Goal: Book appointment/travel/reservation

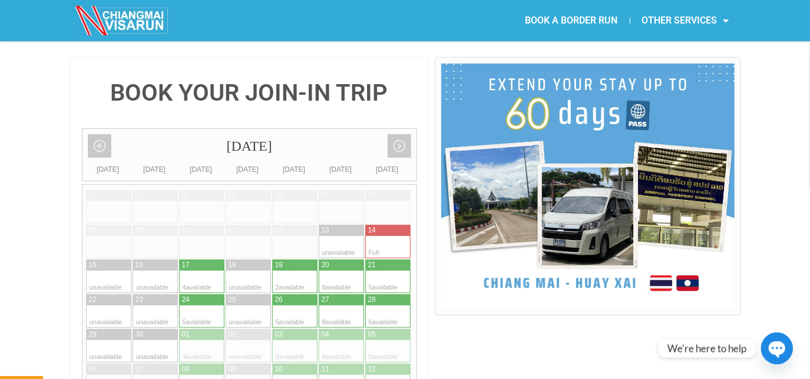
scroll to position [283, 0]
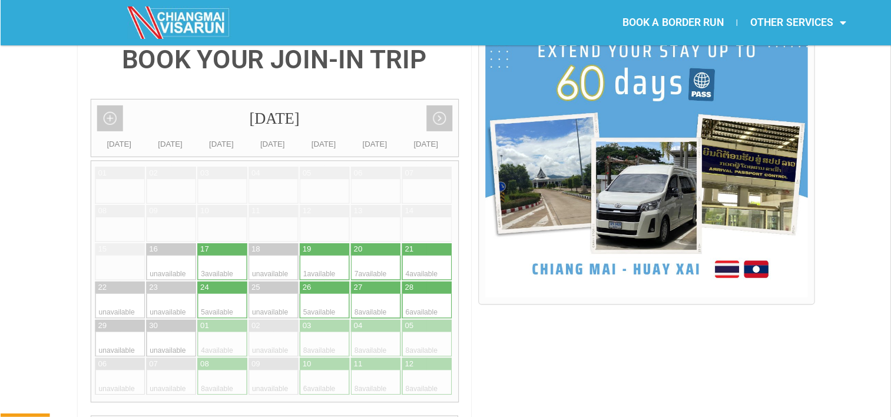
scroll to position [301, 0]
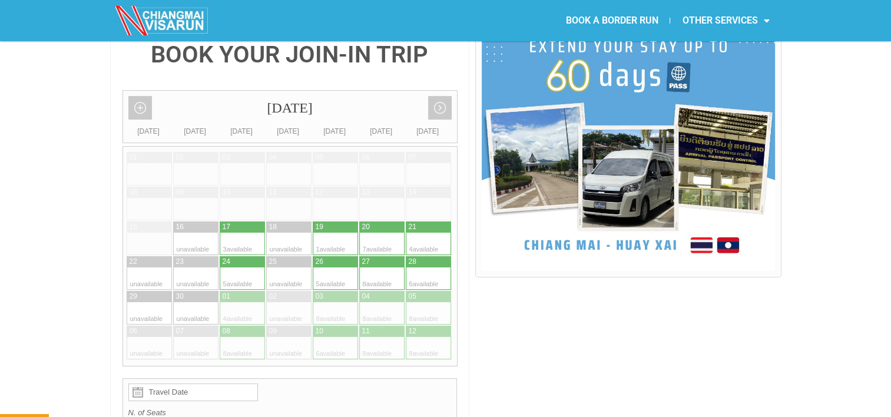
click at [336, 222] on div at bounding box center [346, 227] width 23 height 11
type input "[DATE]"
radio input "true"
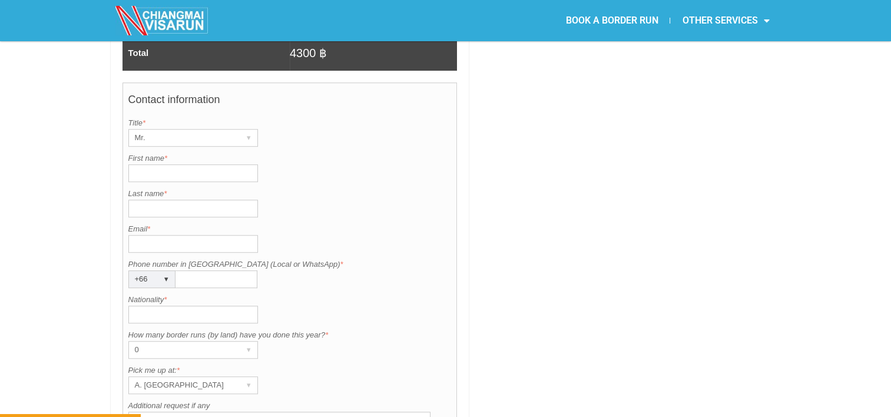
scroll to position [877, 0]
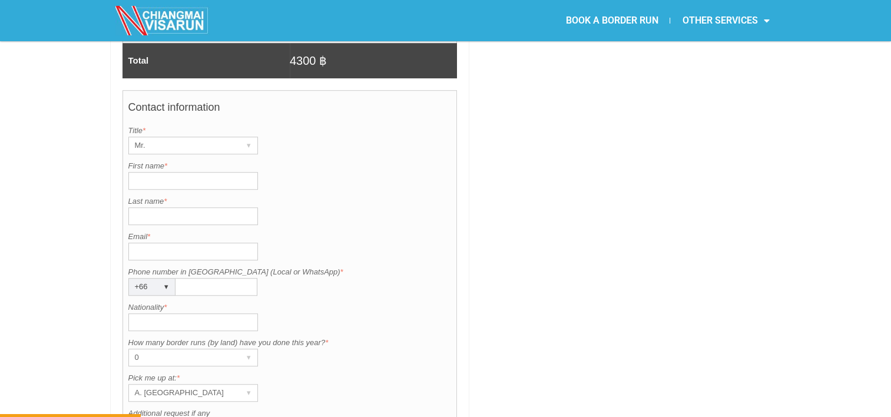
click at [189, 172] on input "First name *" at bounding box center [193, 181] width 130 height 18
type input "[PERSON_NAME]"
type input "Hall"
type input "[EMAIL_ADDRESS][DOMAIN_NAME]"
click at [138, 313] on input "Nationality *" at bounding box center [193, 322] width 130 height 18
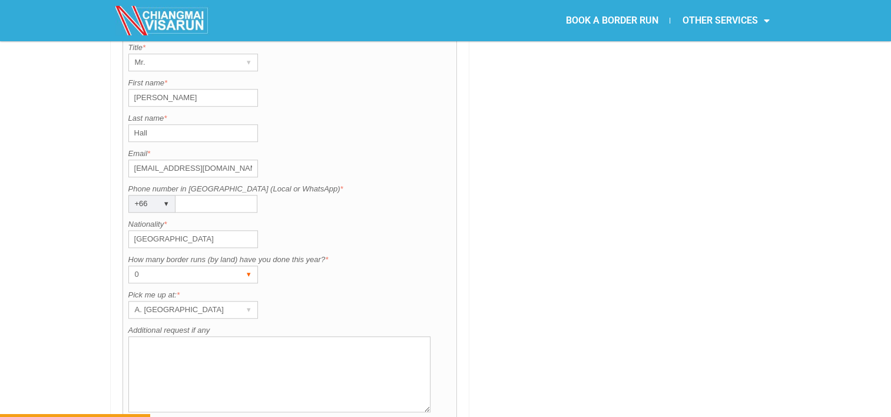
scroll to position [1006, 0]
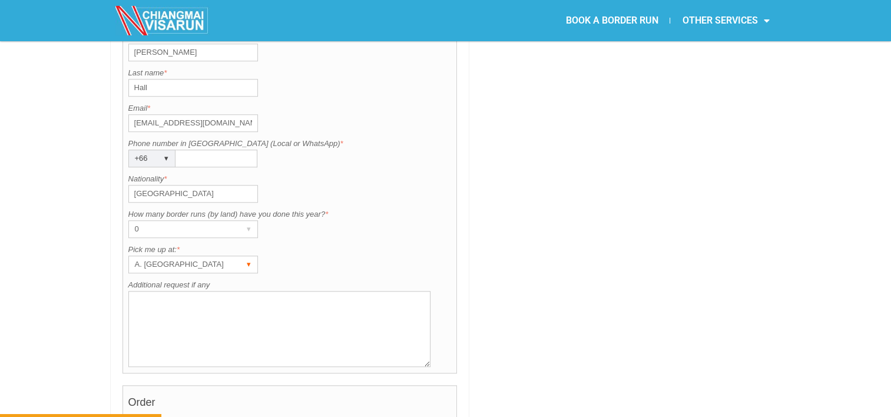
type input "[GEOGRAPHIC_DATA]"
click at [157, 256] on div "A. [GEOGRAPHIC_DATA]" at bounding box center [182, 264] width 106 height 16
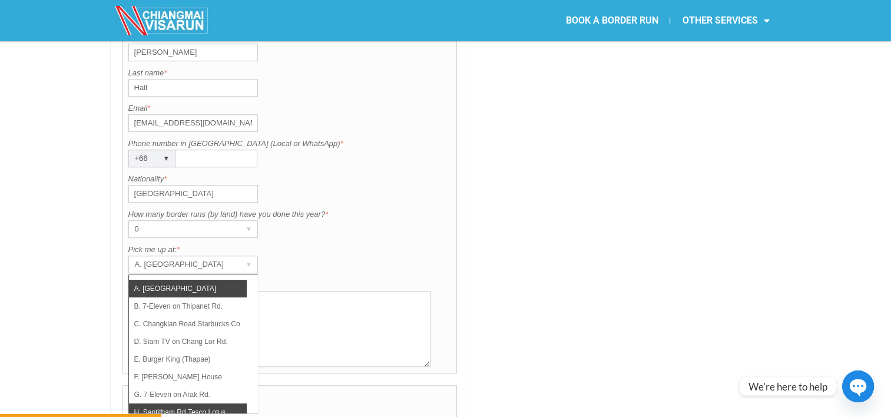
scroll to position [0, 0]
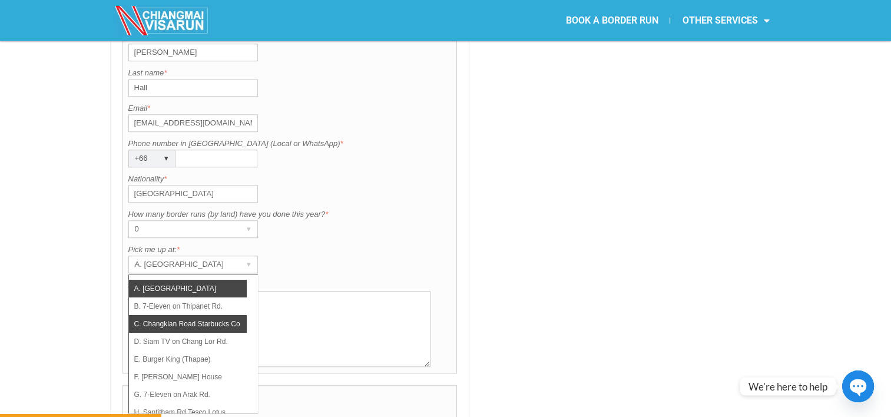
click at [194, 315] on li "C. Changklan Road Starbucks Coffee" at bounding box center [188, 324] width 118 height 18
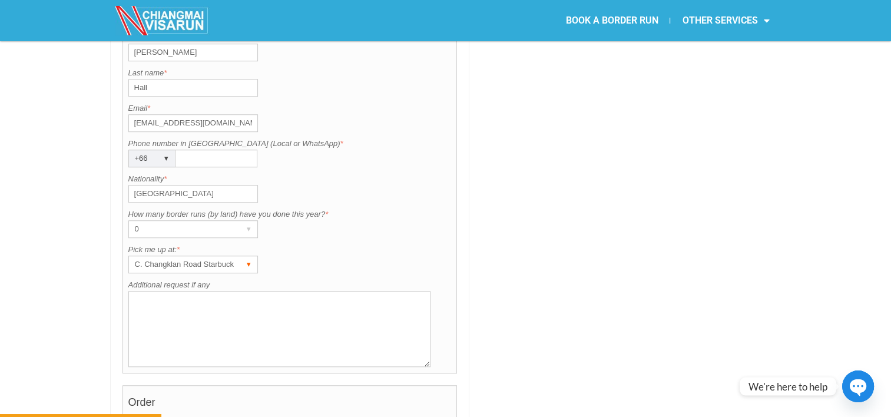
click at [212, 256] on div "C. Changklan Road Starbucks Coffee" at bounding box center [182, 264] width 106 height 16
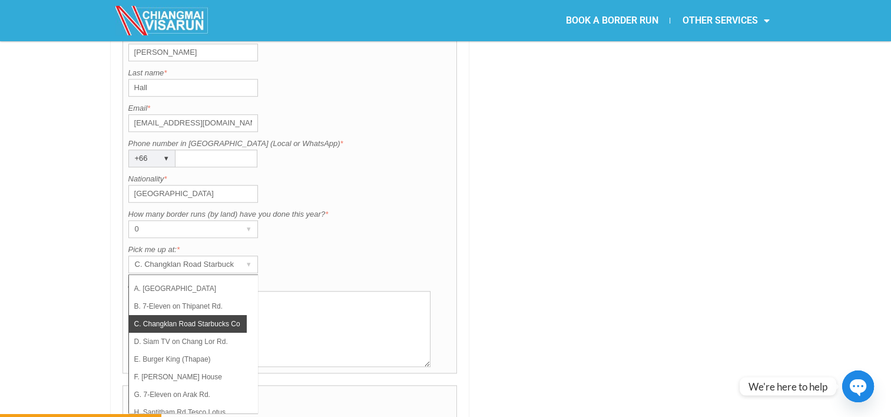
click at [216, 315] on li "C. Changklan Road Starbucks Coffee" at bounding box center [188, 324] width 118 height 18
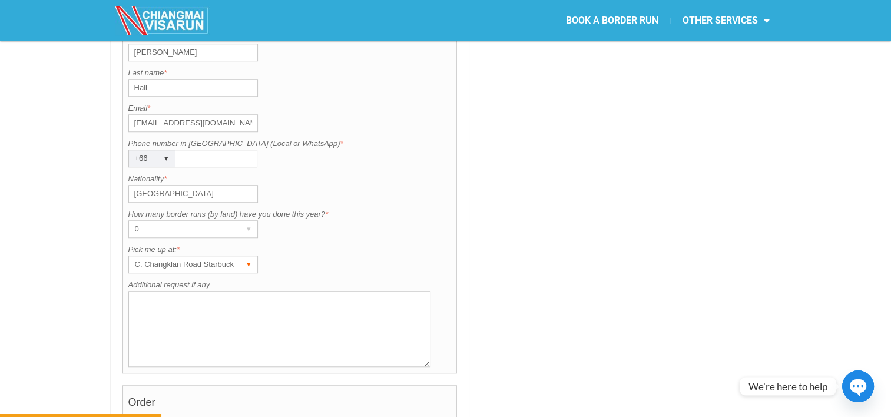
click at [247, 256] on div "▾" at bounding box center [249, 264] width 16 height 16
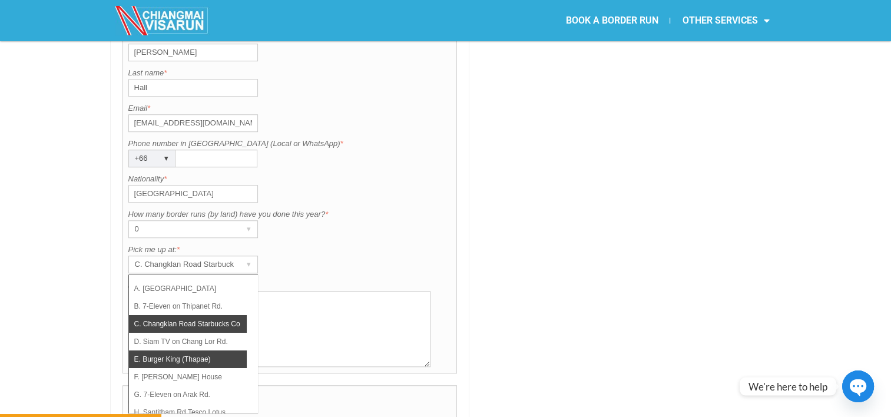
click at [191, 351] on li "E. Burger King (Thapae)" at bounding box center [188, 360] width 118 height 18
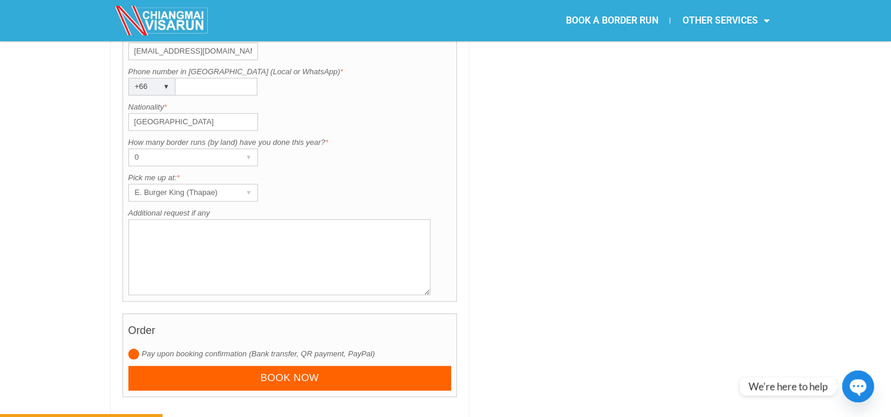
scroll to position [1006, 0]
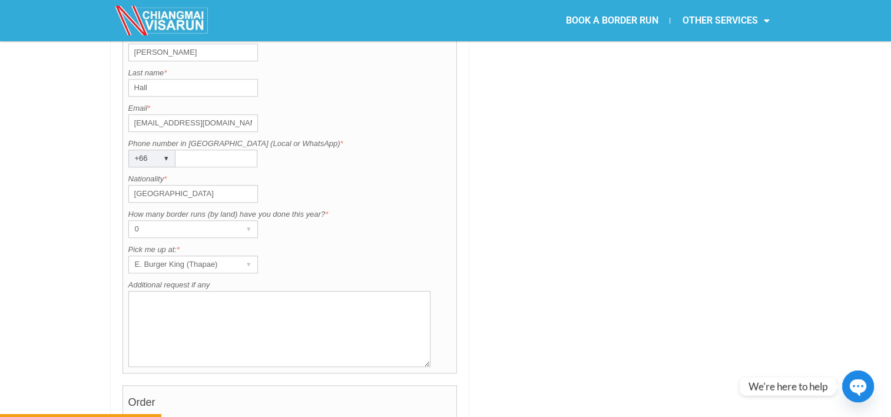
click at [209, 174] on div "Contact information Title is required. Title * Mr. ▾ Mr. Mrs. Ms. First name is…" at bounding box center [290, 168] width 335 height 412
click at [158, 150] on div "▾" at bounding box center [166, 158] width 16 height 16
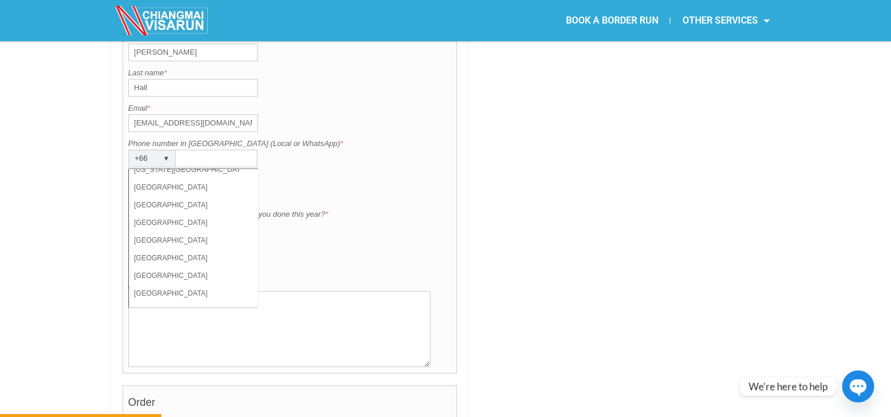
scroll to position [3832, 0]
click at [215, 212] on li "[GEOGRAPHIC_DATA]" at bounding box center [188, 221] width 118 height 18
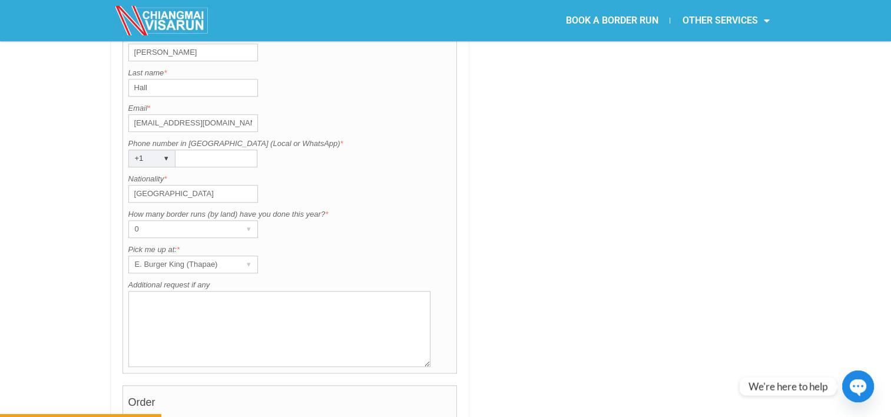
click at [221, 150] on input "Phone number in [GEOGRAPHIC_DATA] (Local or WhatsApp) *" at bounding box center [217, 159] width 82 height 18
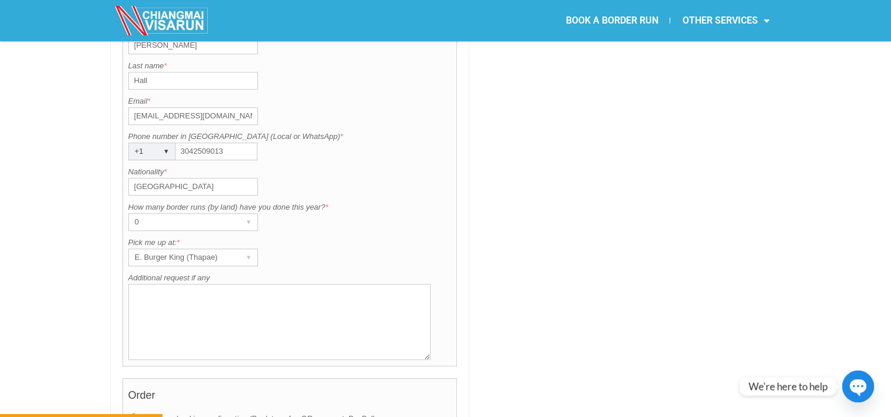
scroll to position [1042, 0]
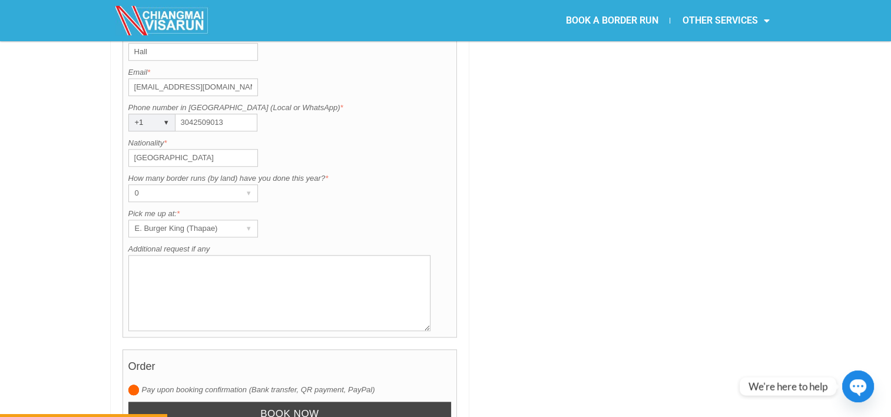
type input "3042509013"
click at [346, 379] on input "Book now" at bounding box center [289, 414] width 323 height 25
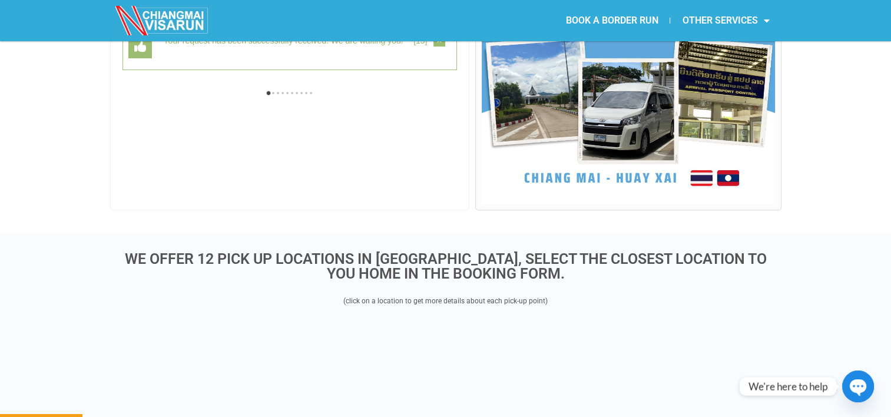
scroll to position [304, 0]
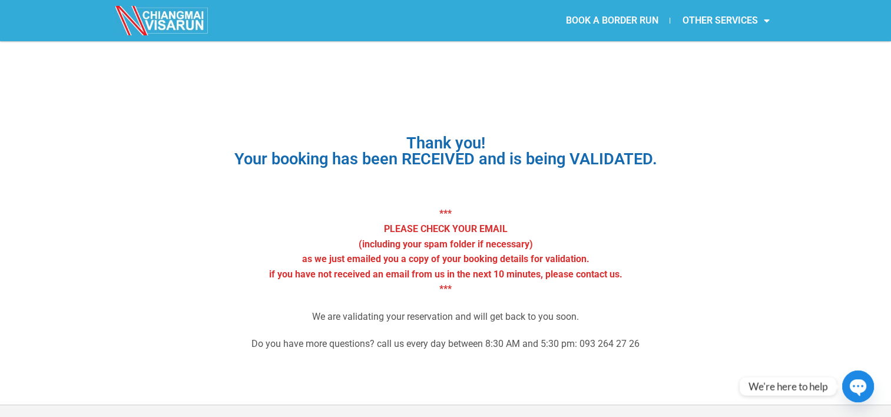
click at [583, 19] on link "BOOK A BORDER RUN" at bounding box center [612, 20] width 116 height 27
